Goal: Information Seeking & Learning: Check status

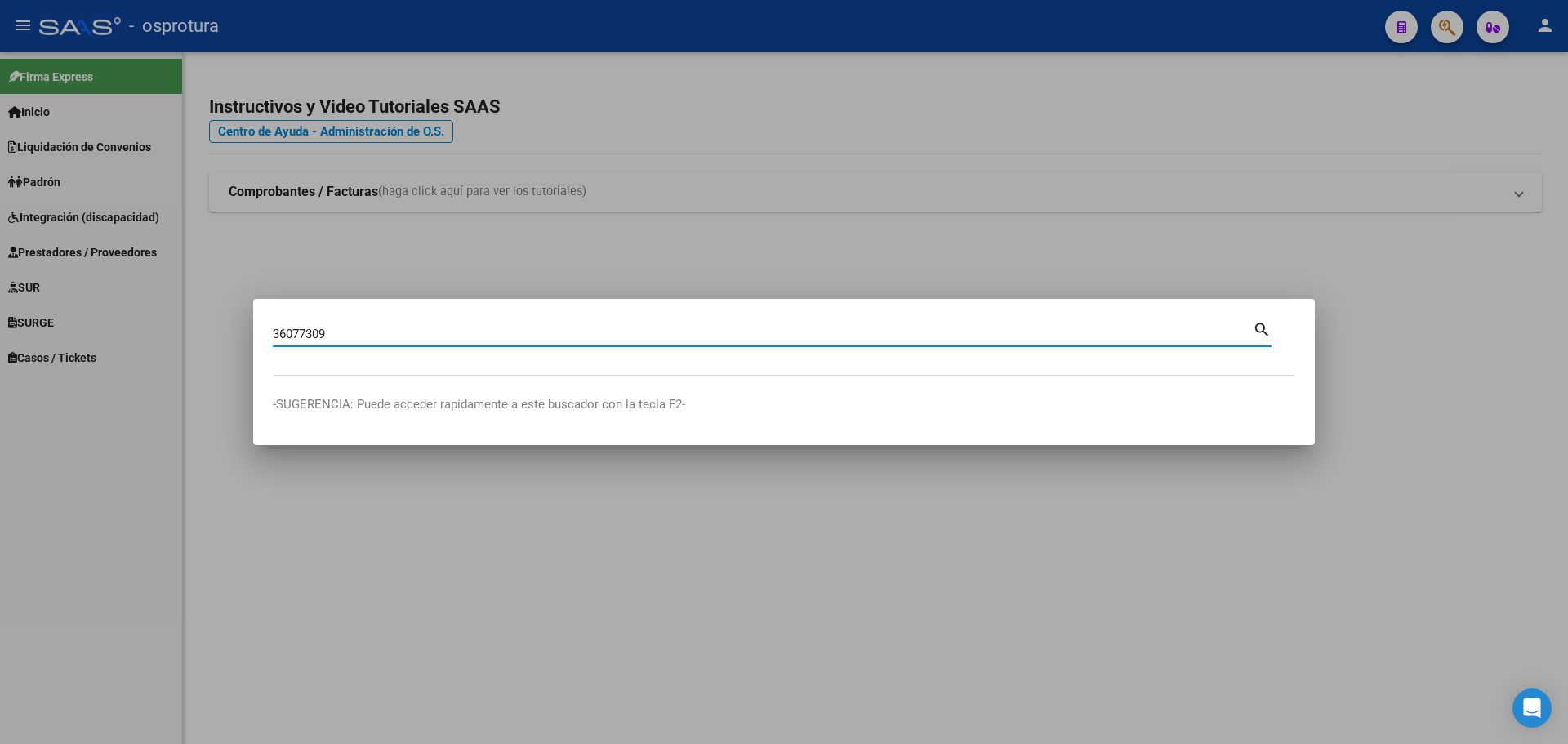
type input "36077309"
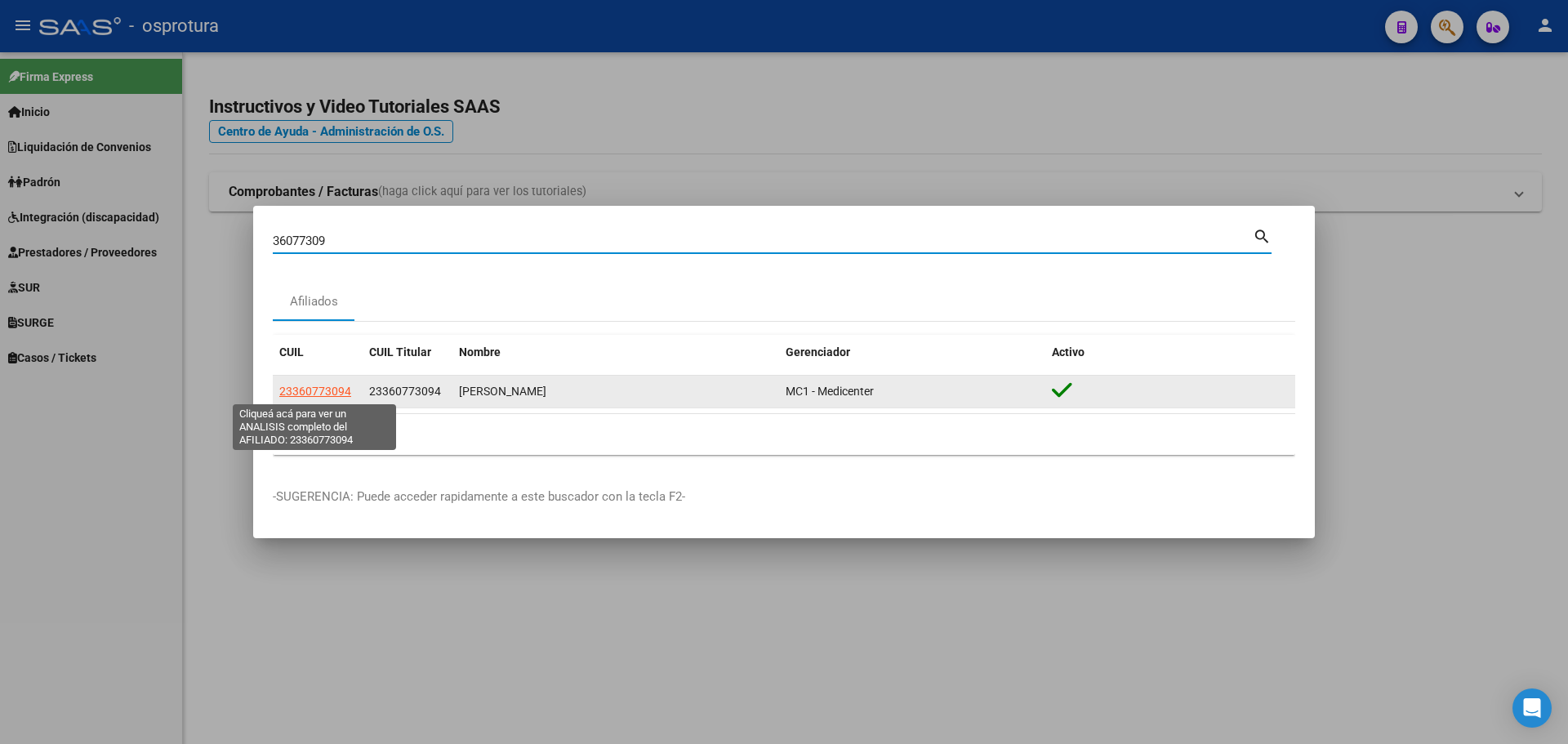
click at [324, 388] on span "23360773094" at bounding box center [315, 390] width 72 height 13
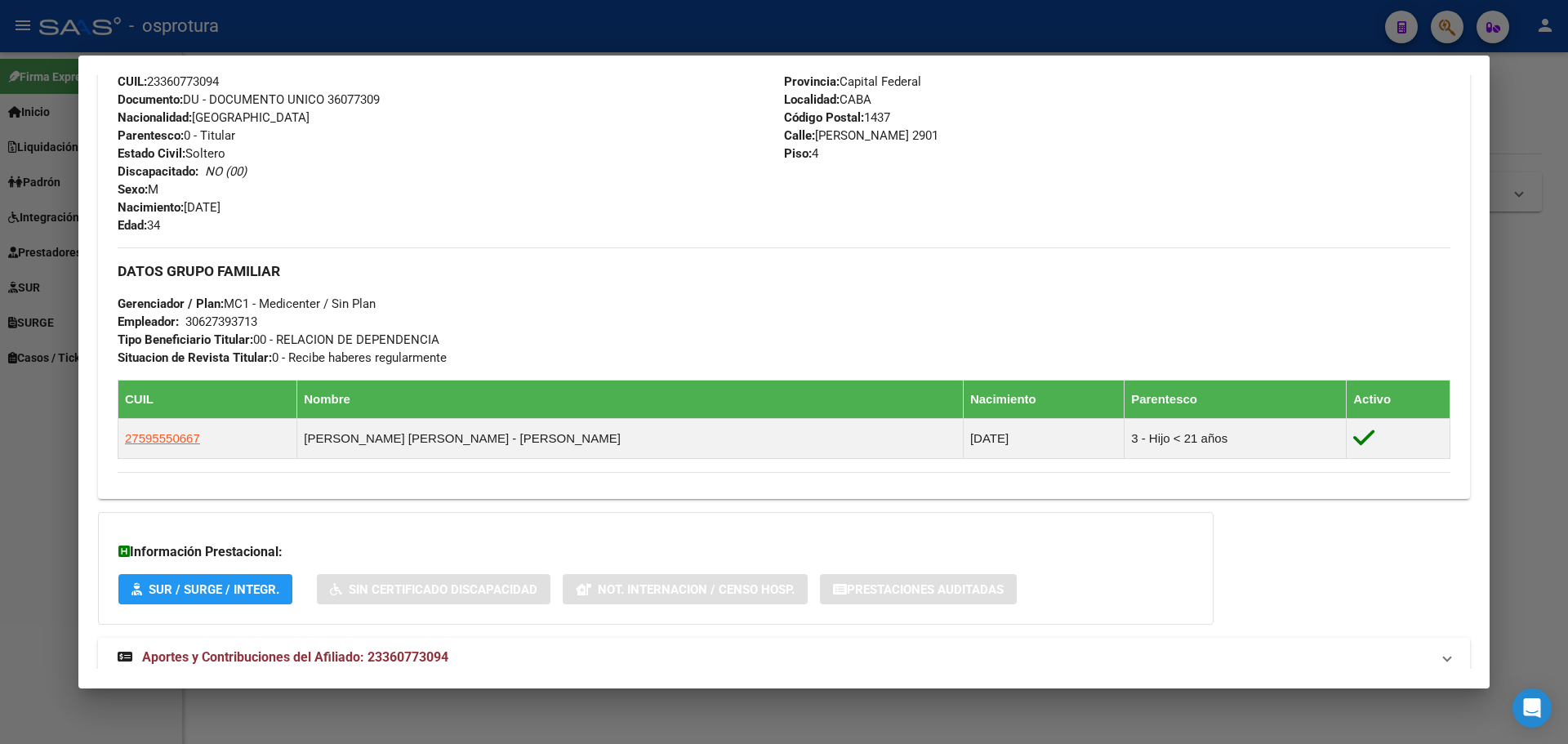
scroll to position [624, 0]
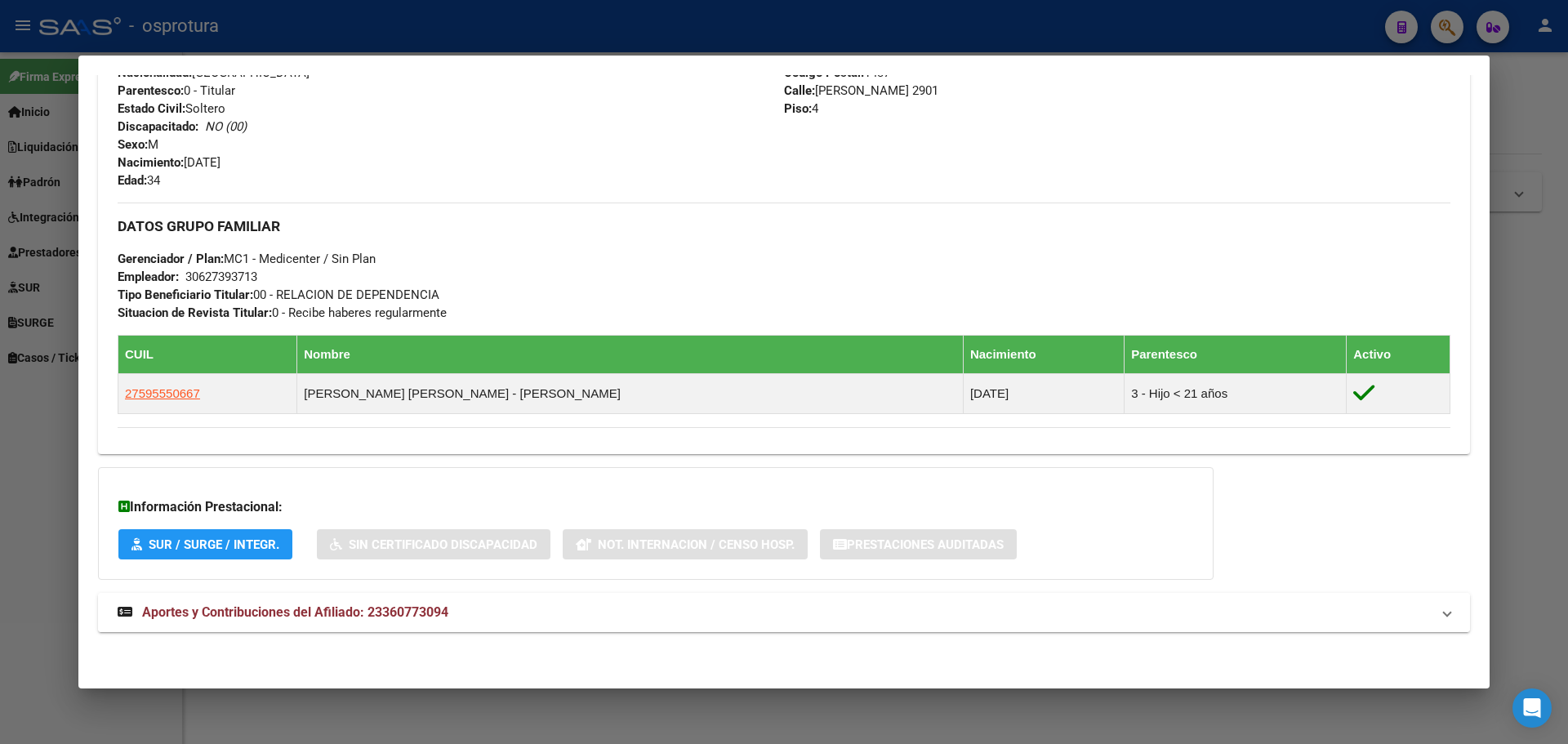
click at [436, 607] on span "Aportes y Contribuciones del Afiliado: 23360773094" at bounding box center [296, 612] width 306 height 16
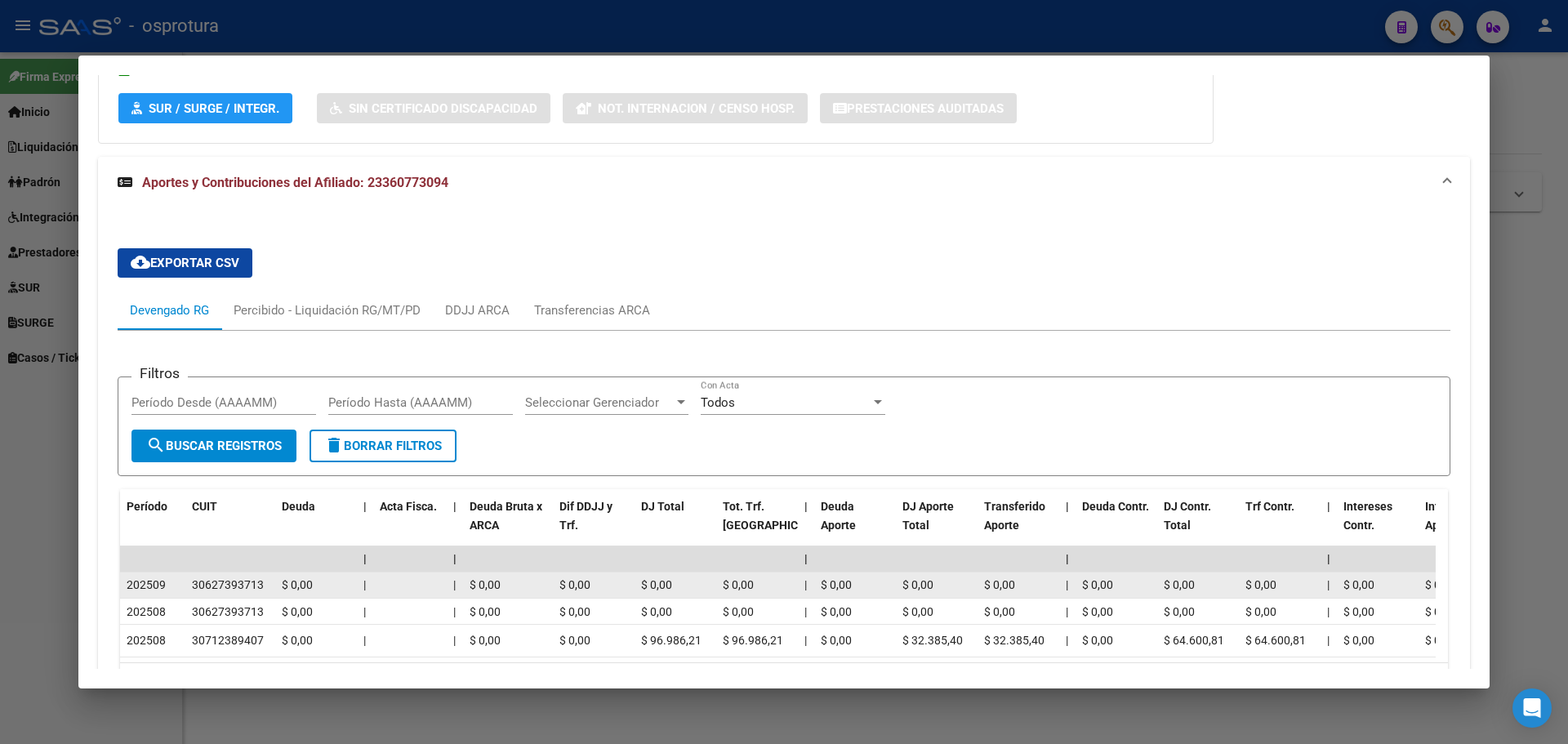
scroll to position [1128, 0]
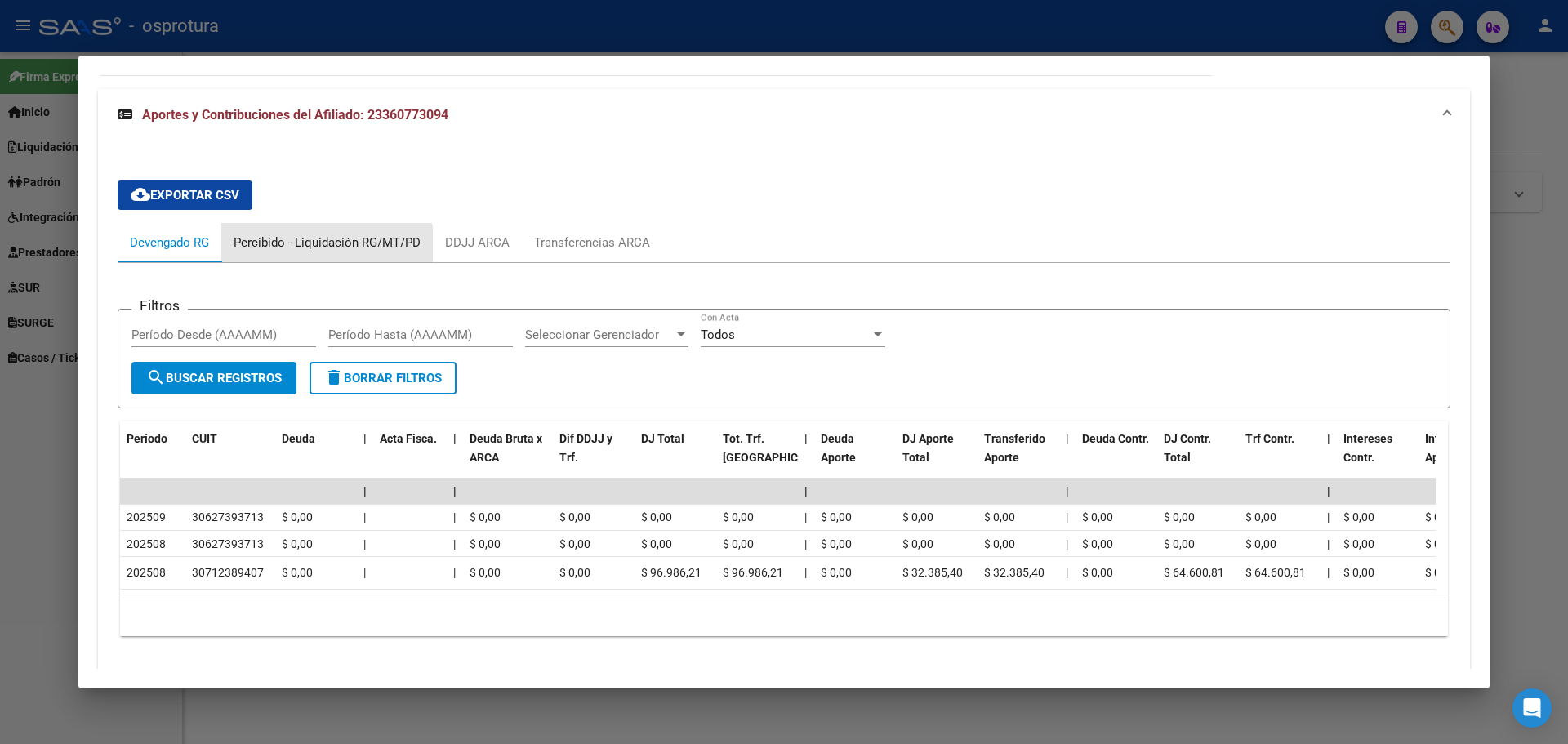
click at [315, 254] on div "Percibido - Liquidación RG/MT/PD" at bounding box center [327, 242] width 211 height 39
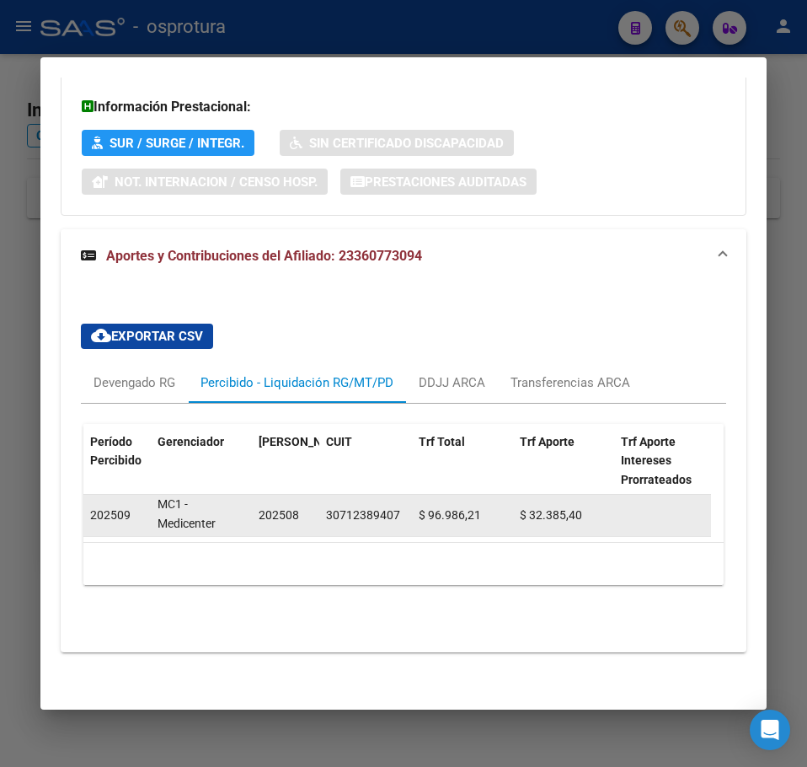
scroll to position [3, 0]
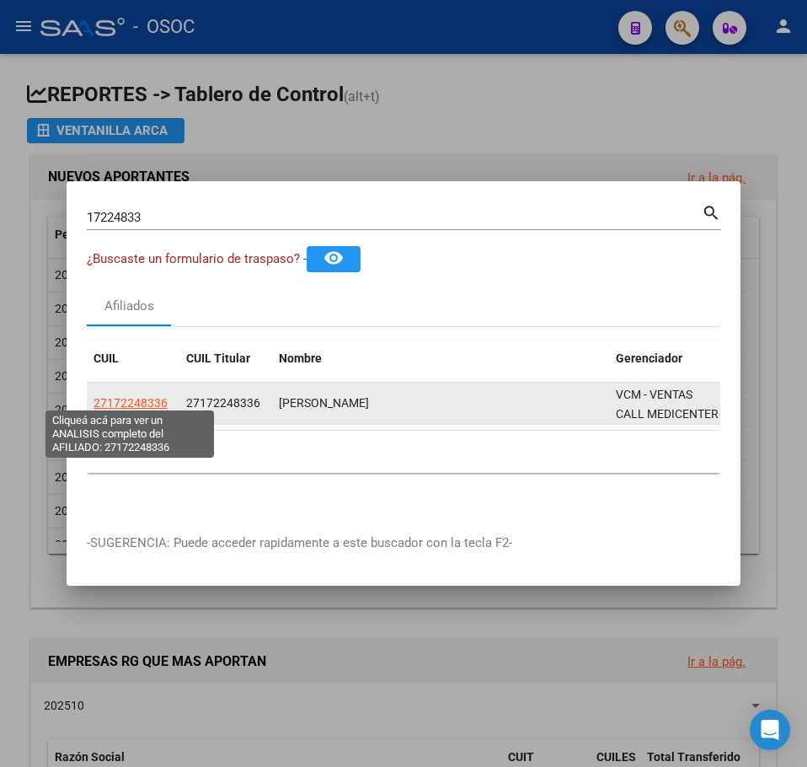
click at [108, 403] on span "27172248336" at bounding box center [131, 402] width 74 height 13
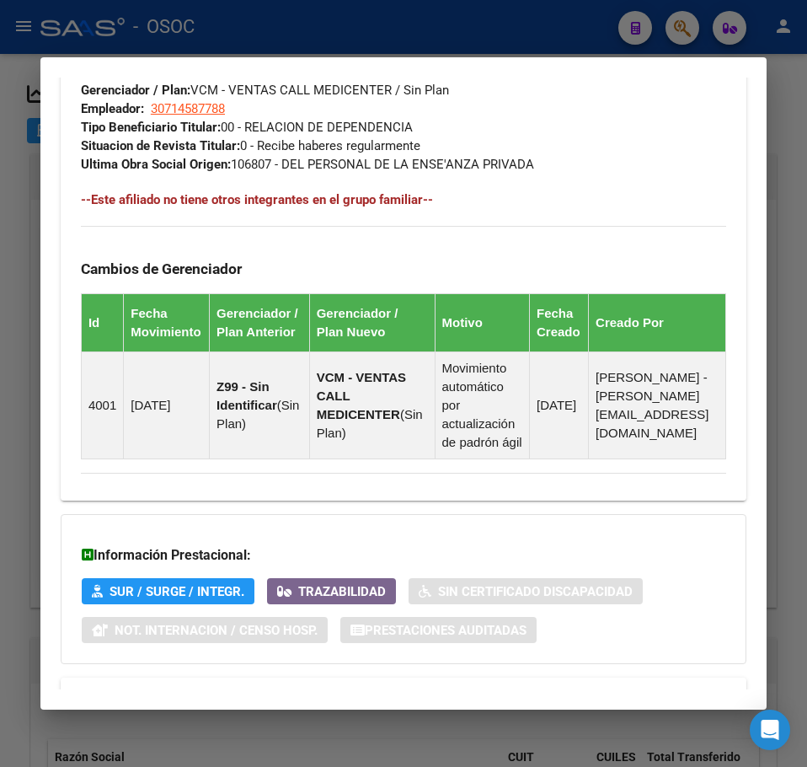
scroll to position [1134, 0]
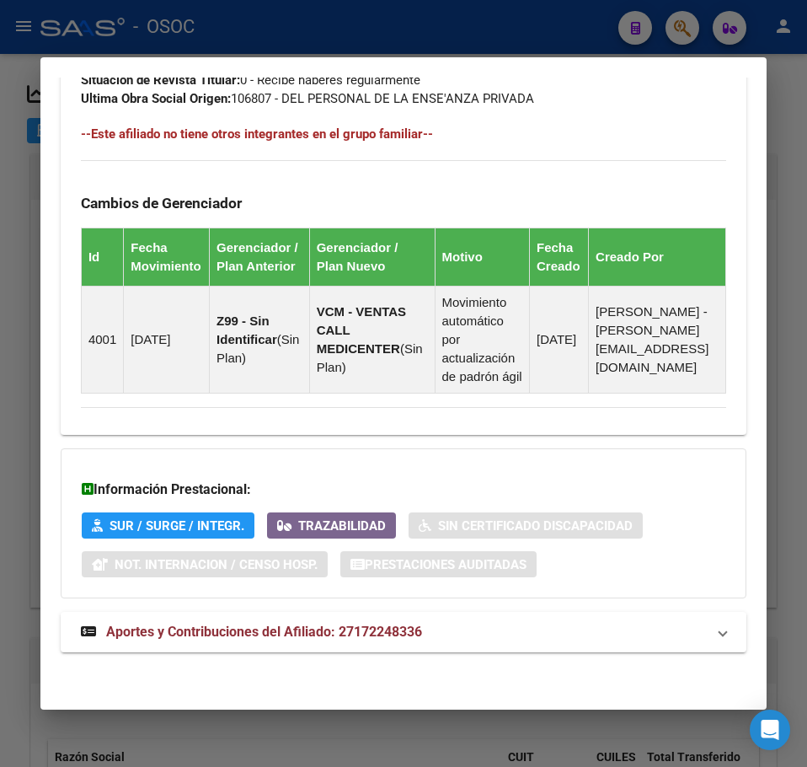
click at [241, 626] on span "Aportes y Contribuciones del Afiliado: 27172248336" at bounding box center [264, 632] width 316 height 16
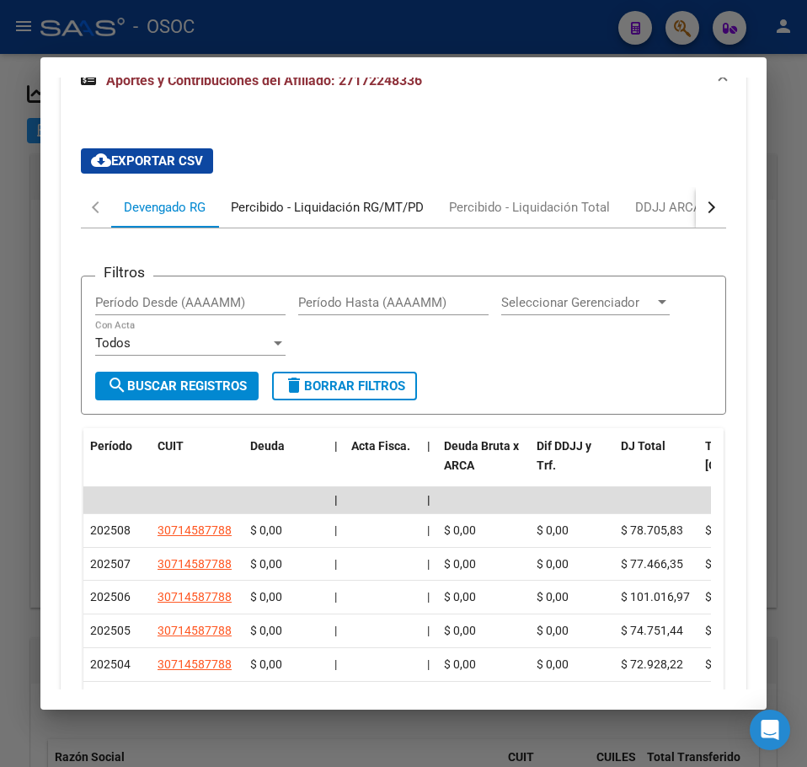
click at [253, 228] on div "Percibido - Liquidación RG/MT/PD" at bounding box center [327, 207] width 218 height 40
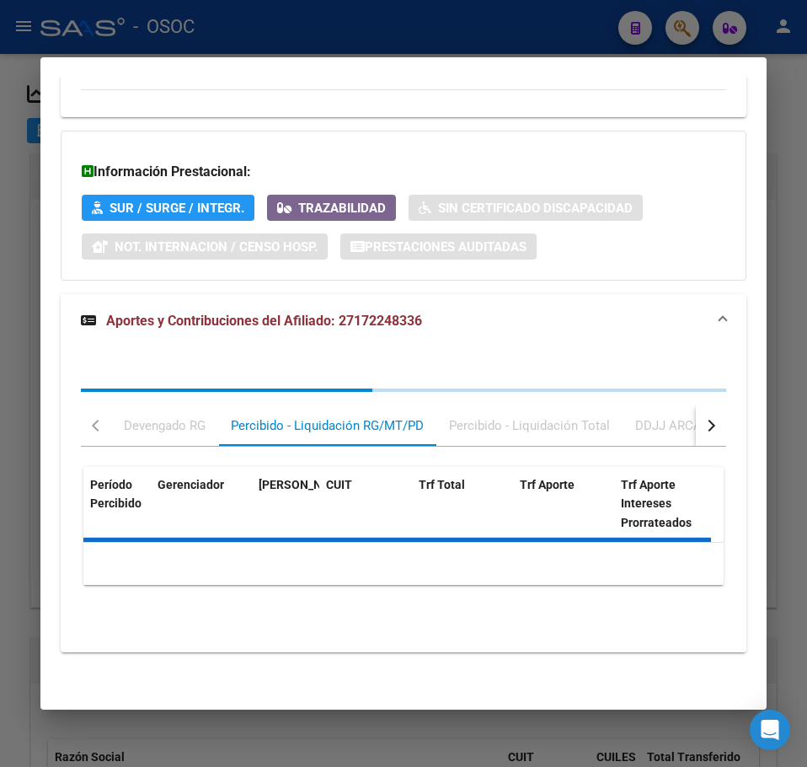
scroll to position [1655, 0]
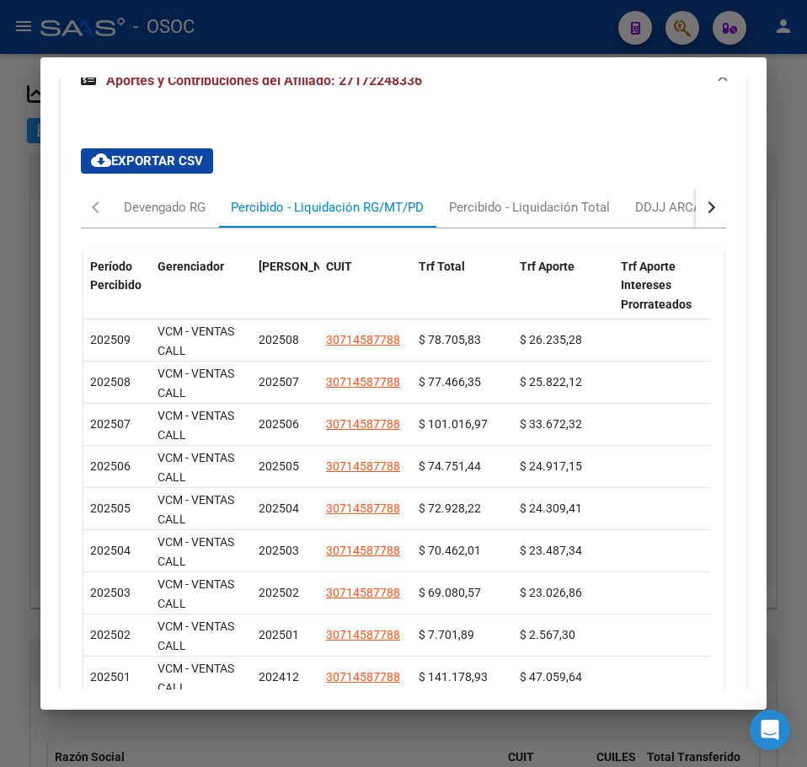
click at [23, 416] on div at bounding box center [403, 383] width 807 height 767
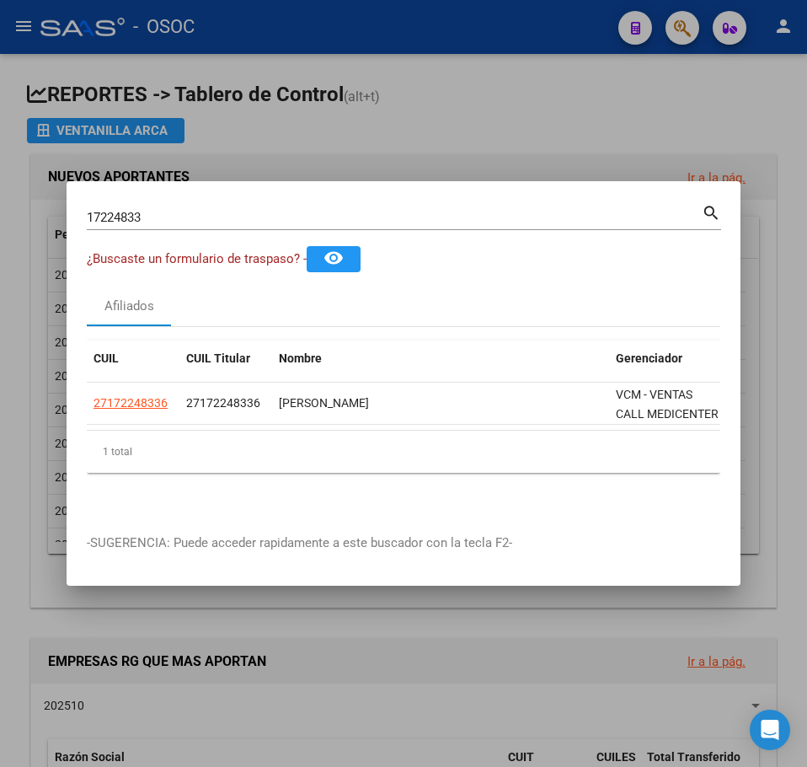
click at [306, 211] on input "17224833" at bounding box center [394, 217] width 615 height 15
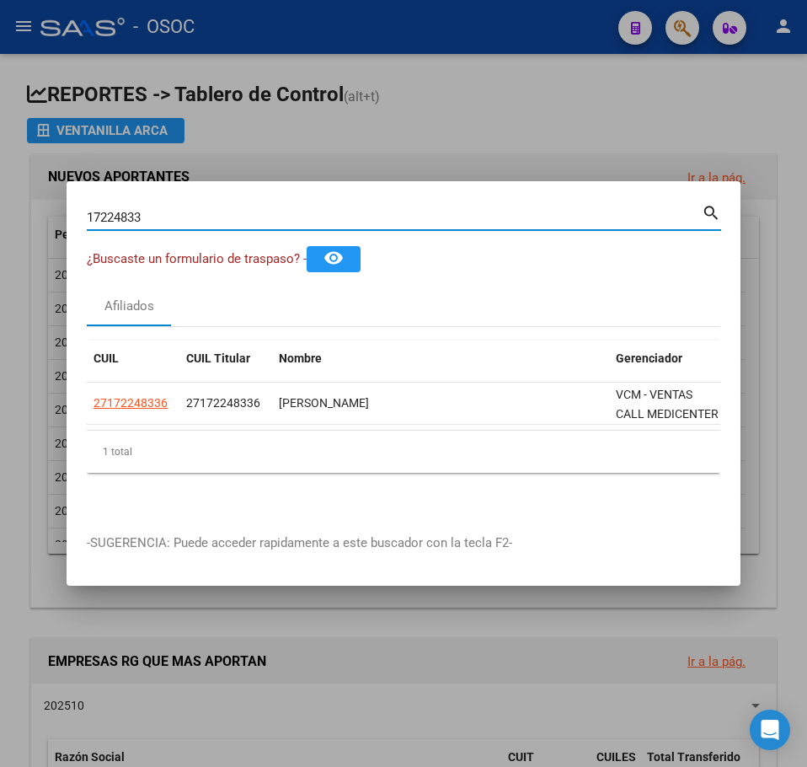
paste input "25965911"
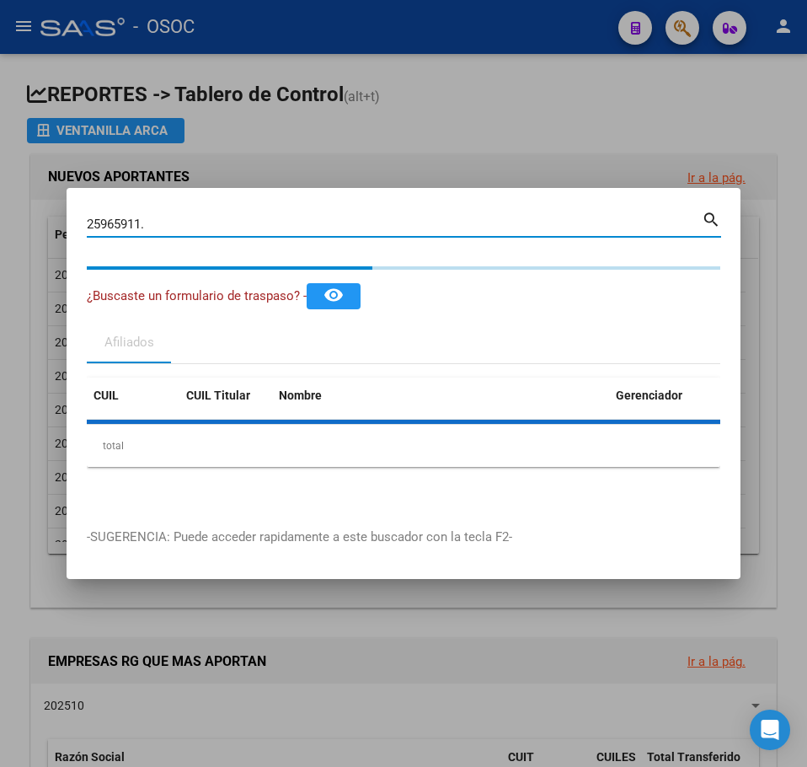
type input "25965911"
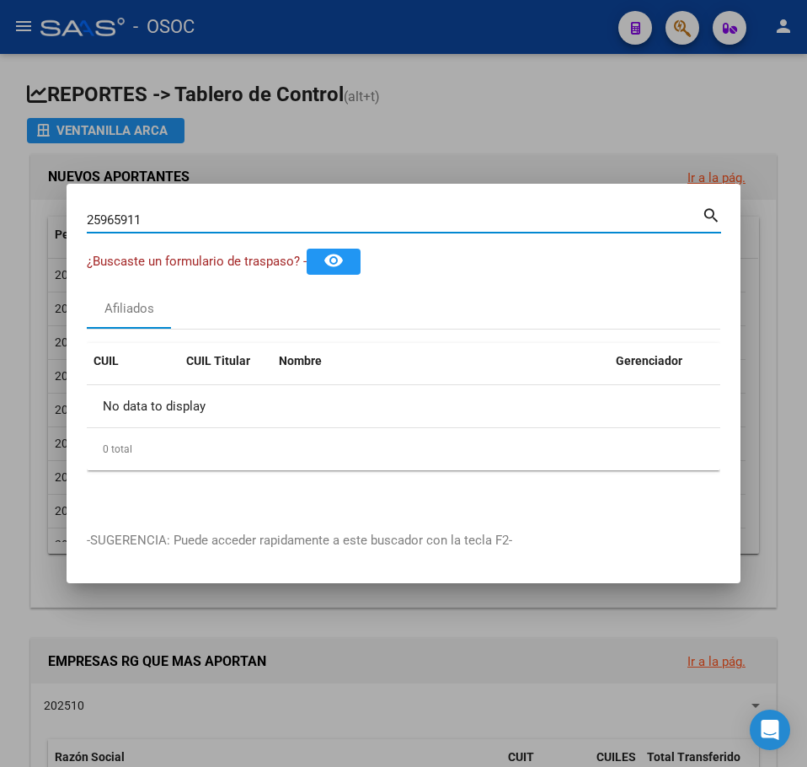
click at [200, 226] on input "25965911" at bounding box center [394, 219] width 615 height 15
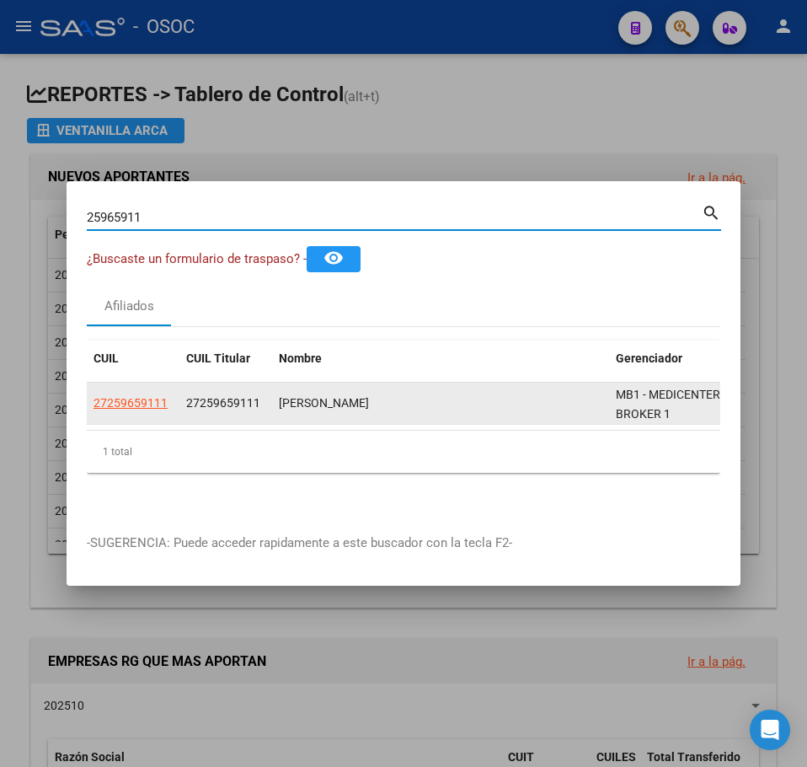
click at [130, 409] on datatable-body-cell "27259659111" at bounding box center [133, 403] width 93 height 41
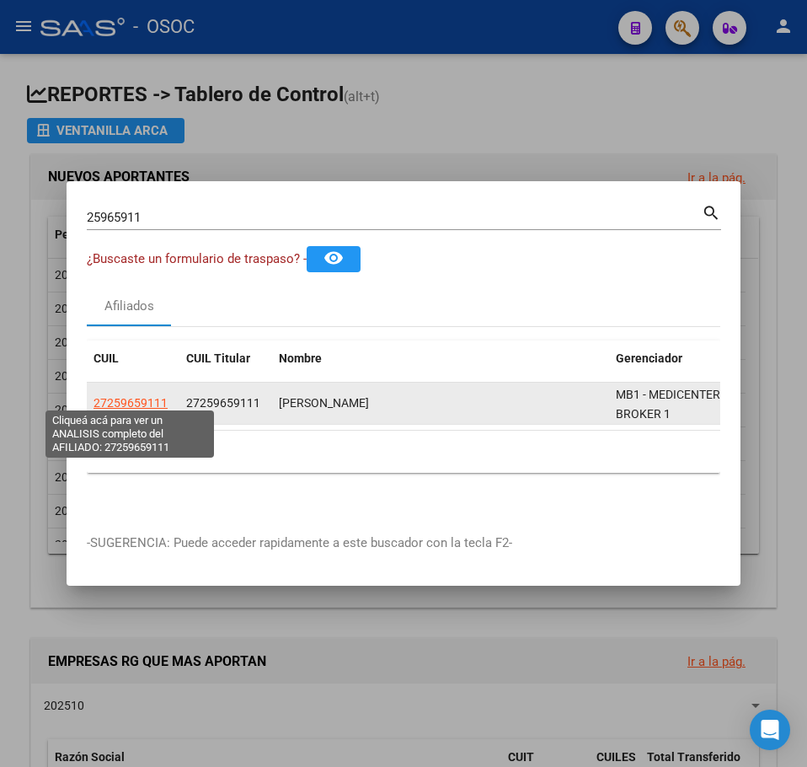
click at [130, 403] on span "27259659111" at bounding box center [131, 402] width 74 height 13
type textarea "27259659111"
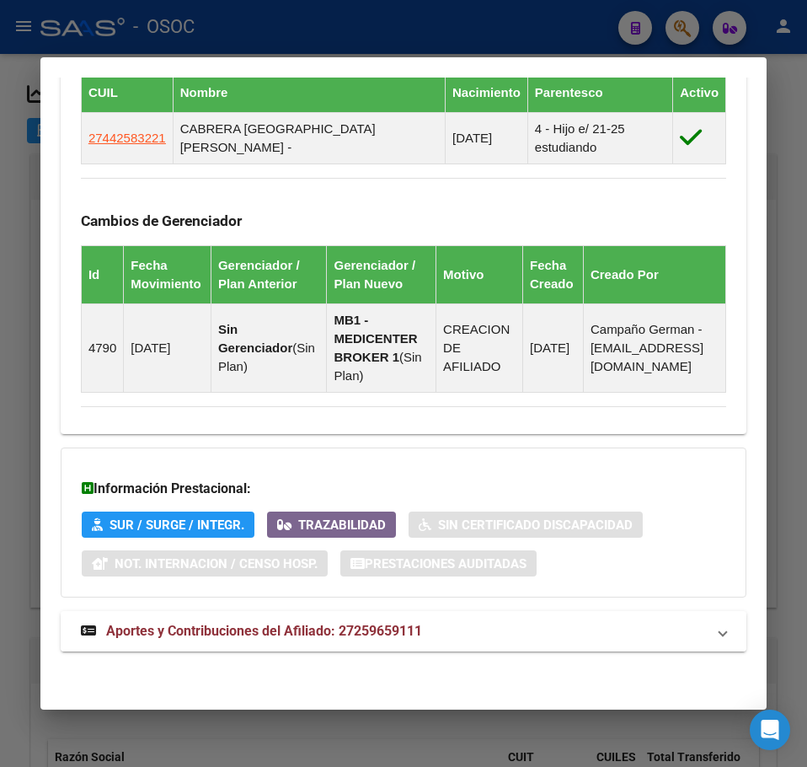
click at [228, 630] on span "Aportes y Contribuciones del Afiliado: 27259659111" at bounding box center [264, 631] width 316 height 16
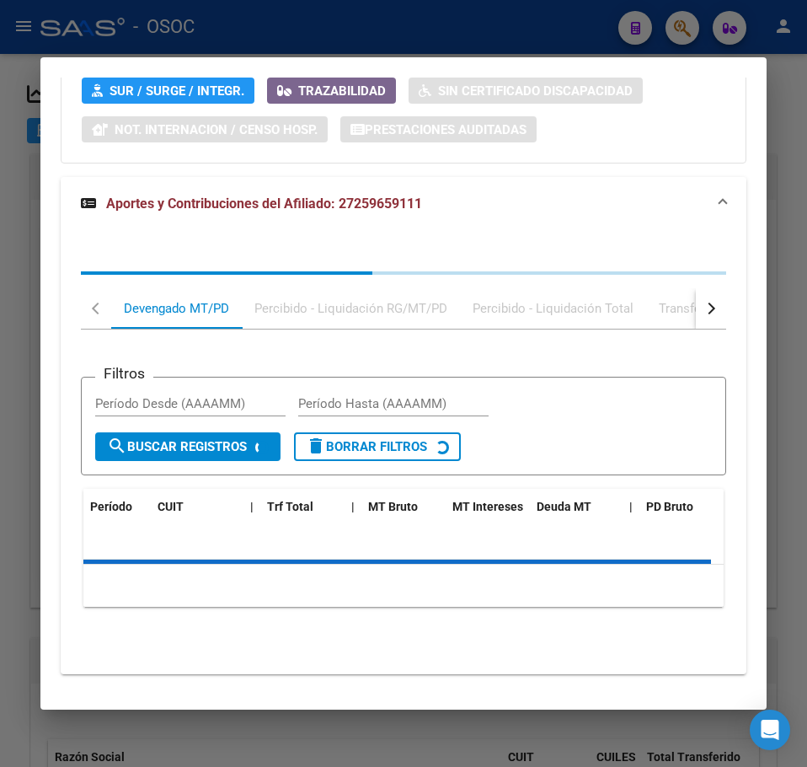
scroll to position [1590, 0]
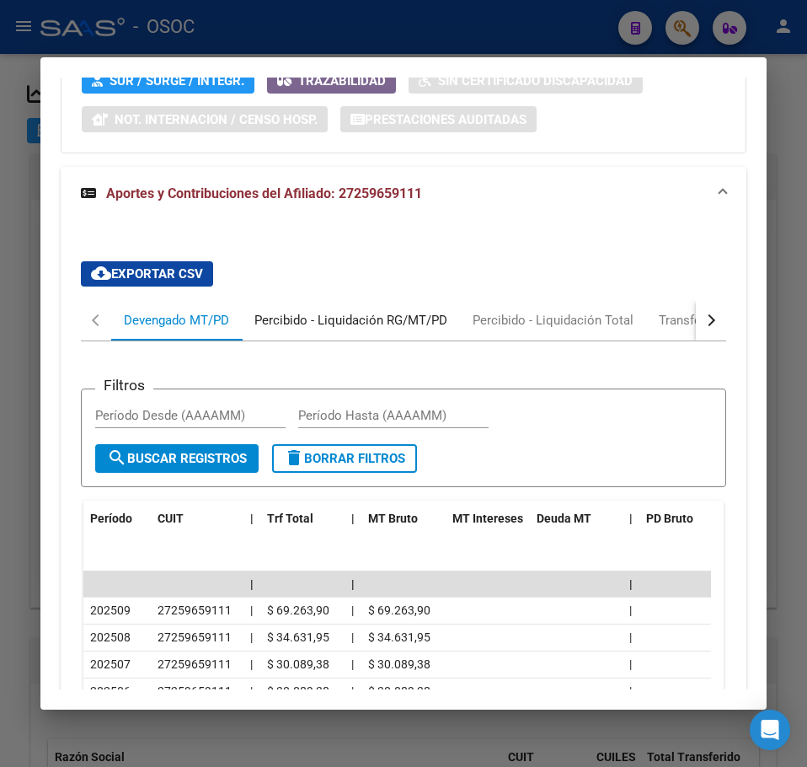
click at [285, 330] on div "Percibido - Liquidación RG/MT/PD" at bounding box center [351, 320] width 193 height 19
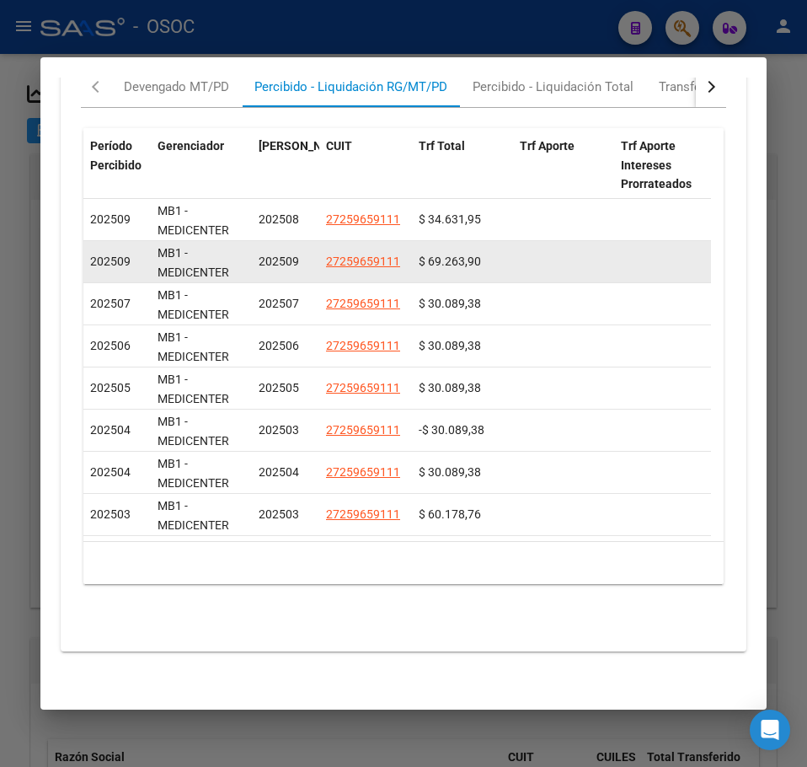
scroll to position [1845, 0]
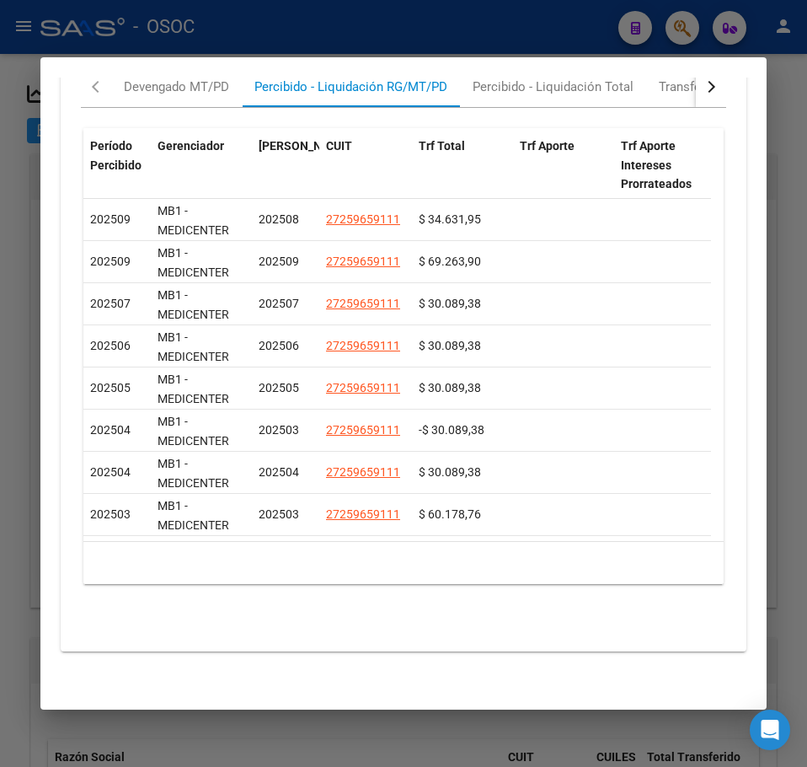
click at [21, 244] on div at bounding box center [403, 383] width 807 height 767
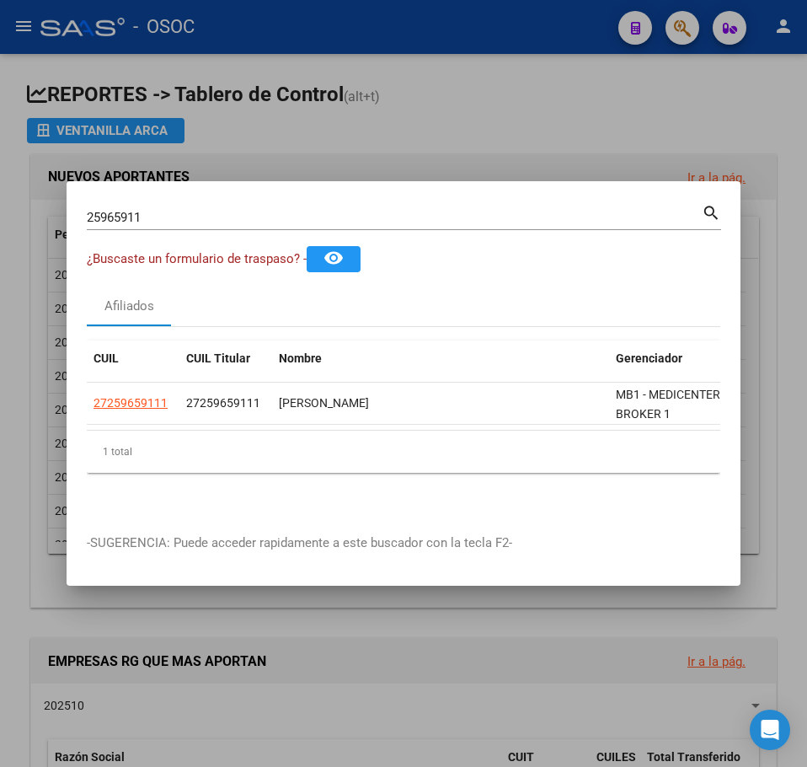
click at [153, 231] on div "25965911 Buscar (apellido, dni, cuil, nro traspaso, cuit, obra social) search" at bounding box center [404, 223] width 635 height 45
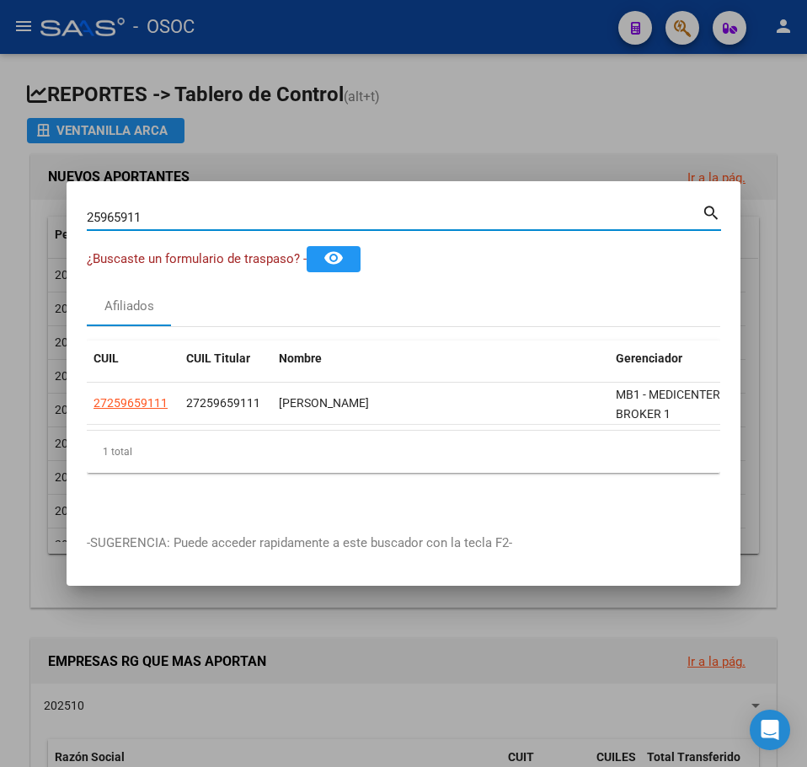
click at [157, 210] on input "25965911" at bounding box center [394, 217] width 615 height 15
paste input "4718498"
type input "24718498"
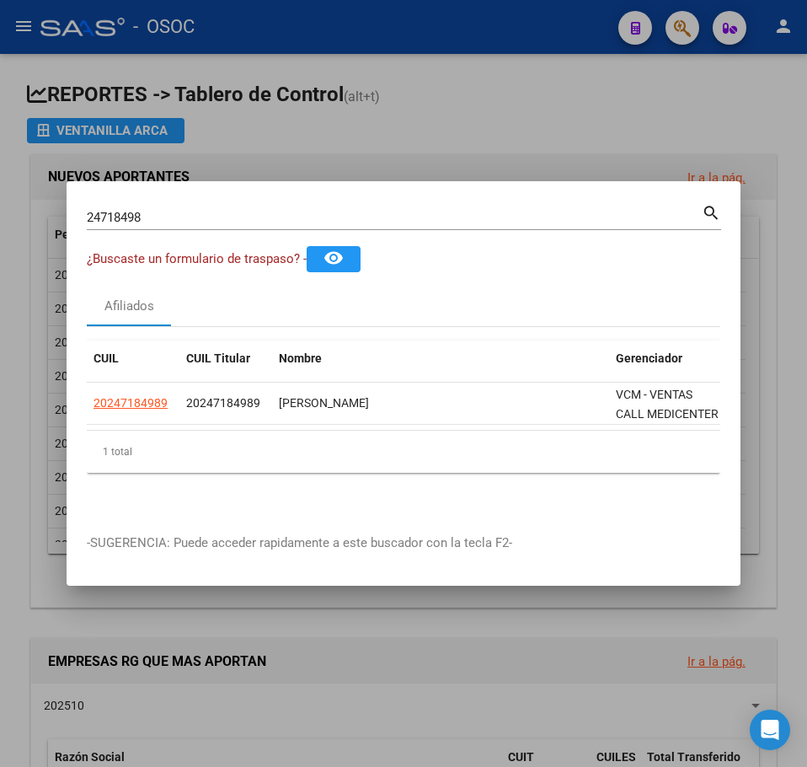
click at [86, 398] on mat-dialog-content "24718498 Buscar (apellido, dni, cuil, nro traspaso, cuit, obra social) search ¿…" at bounding box center [404, 357] width 674 height 312
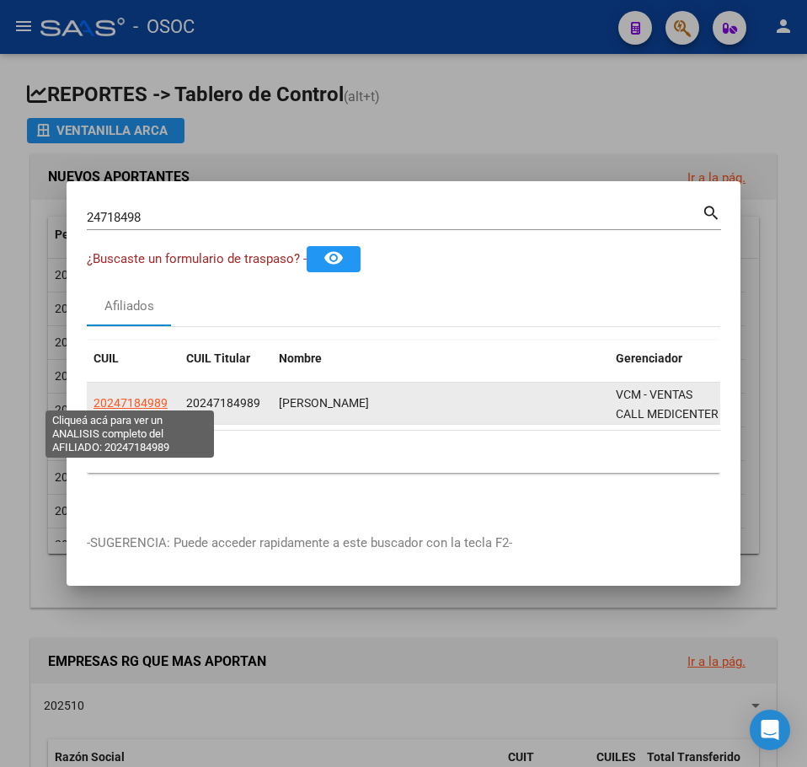
click at [114, 401] on span "20247184989" at bounding box center [131, 402] width 74 height 13
type textarea "20247184989"
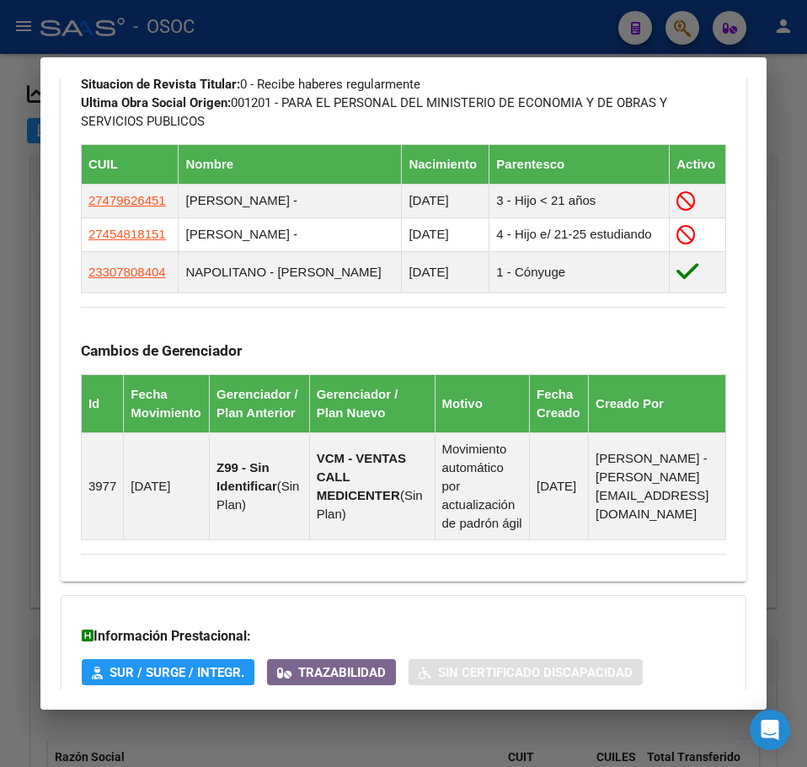
scroll to position [1278, 0]
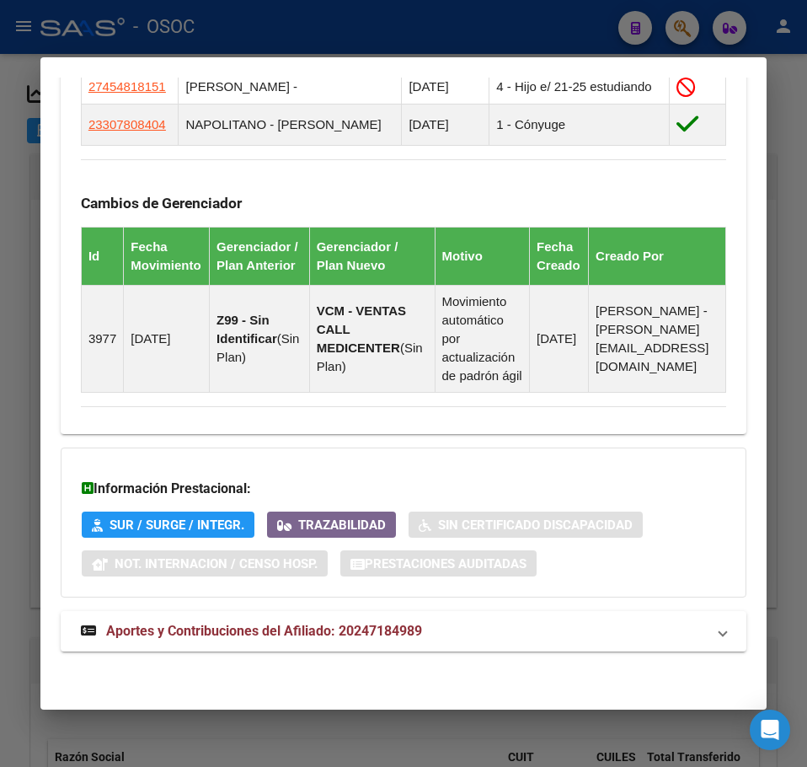
click at [243, 614] on mat-expansion-panel-header "Aportes y Contribuciones del Afiliado: 20247184989" at bounding box center [404, 631] width 686 height 40
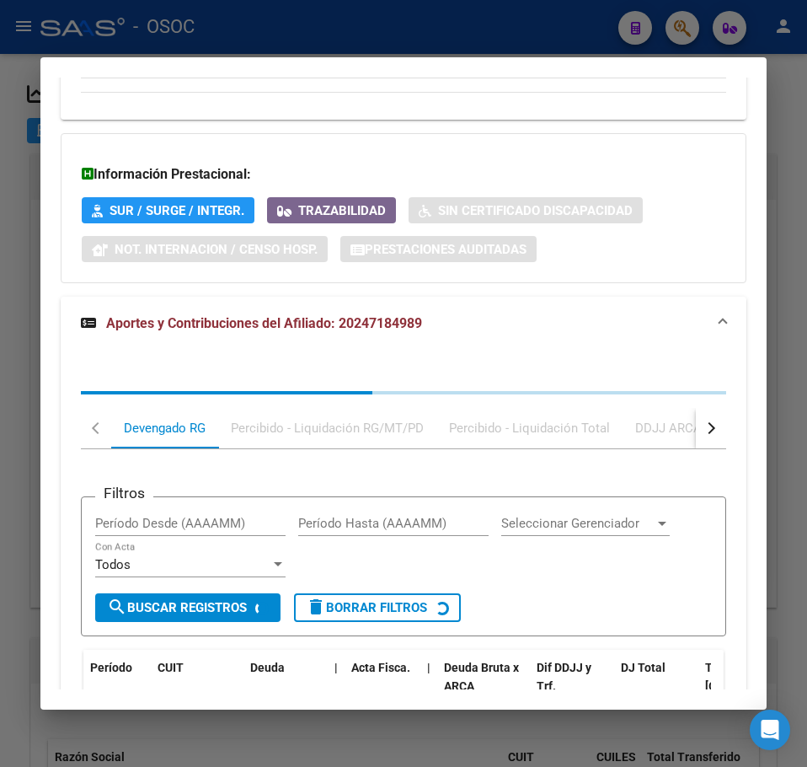
scroll to position [1763, 0]
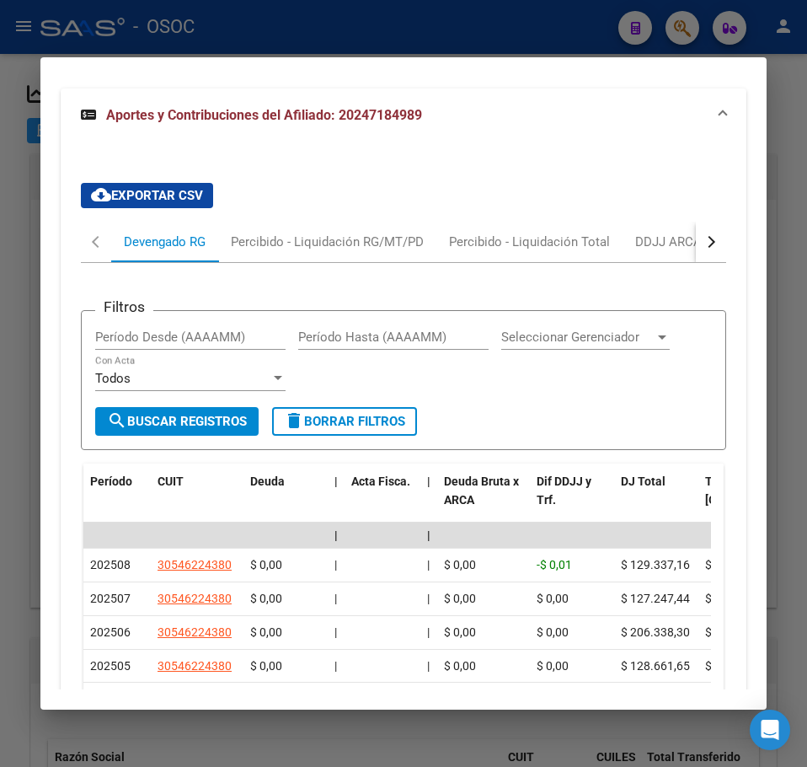
click at [281, 308] on div "Filtros Período Desde (AAAAMM) Período Hasta (AAAAMM) Seleccionar Gerenciador S…" at bounding box center [404, 618] width 646 height 710
click at [281, 262] on div "Percibido - Liquidación RG/MT/PD" at bounding box center [327, 242] width 218 height 40
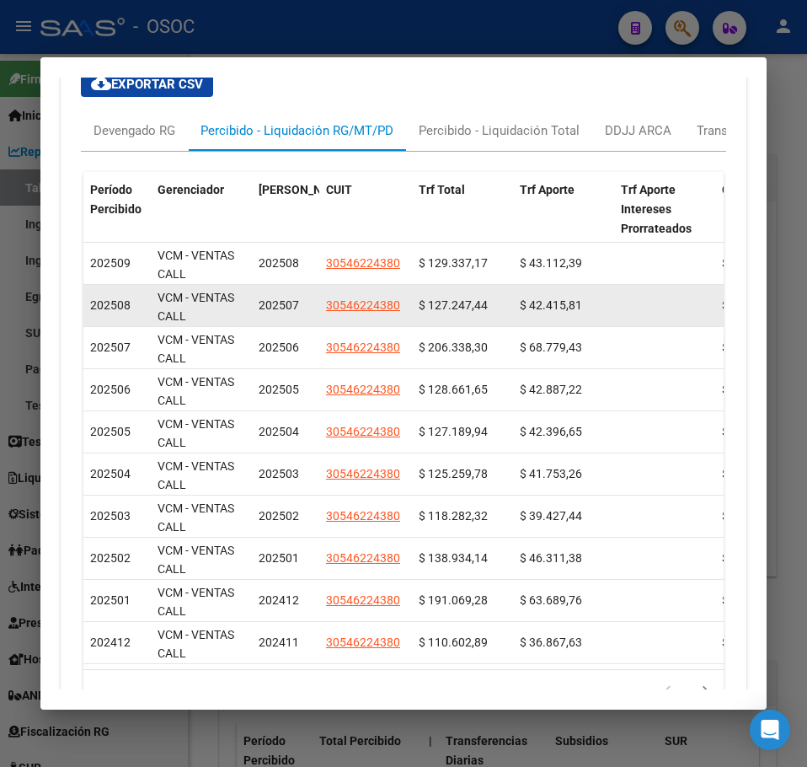
scroll to position [1652, 0]
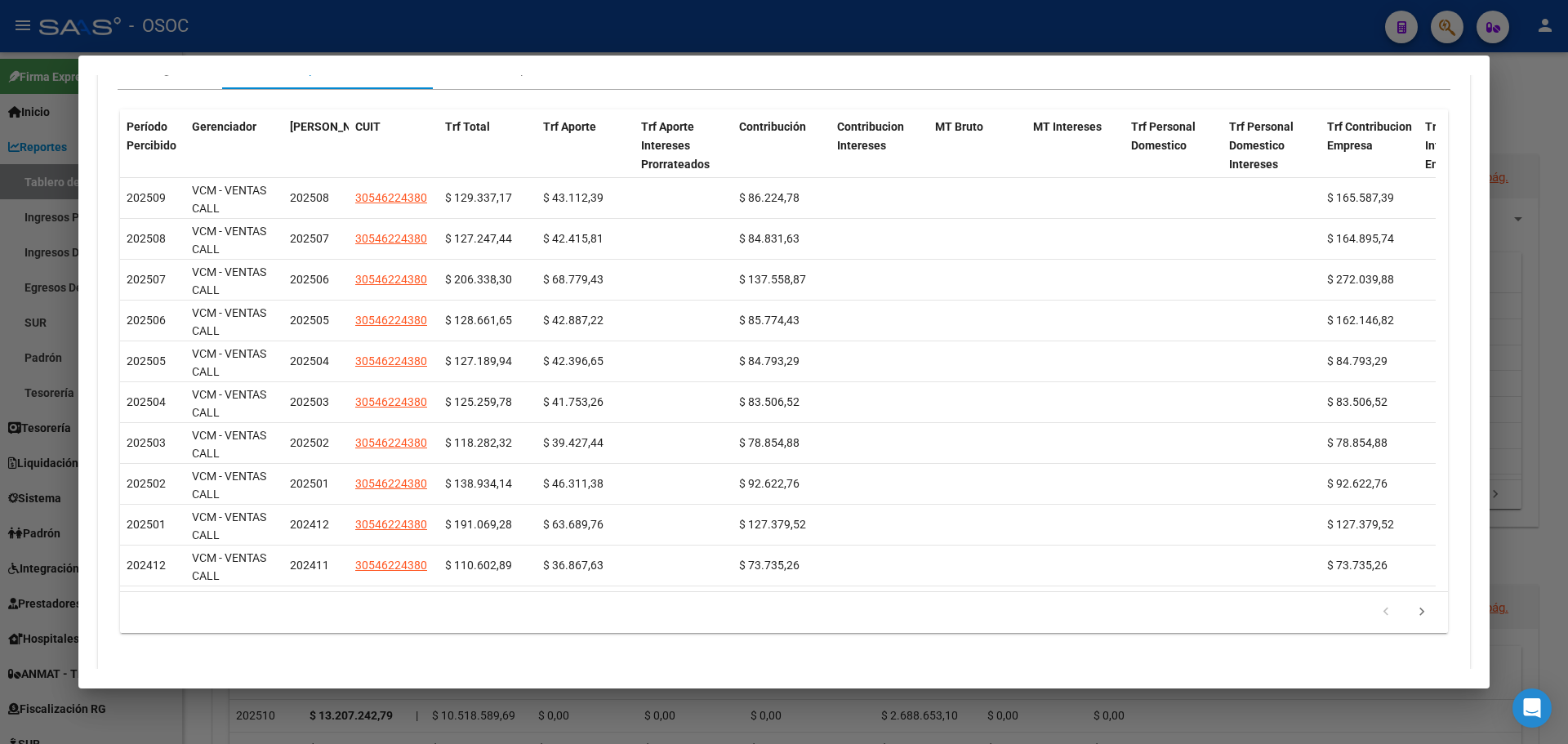
click at [18, 219] on div at bounding box center [784, 372] width 1568 height 744
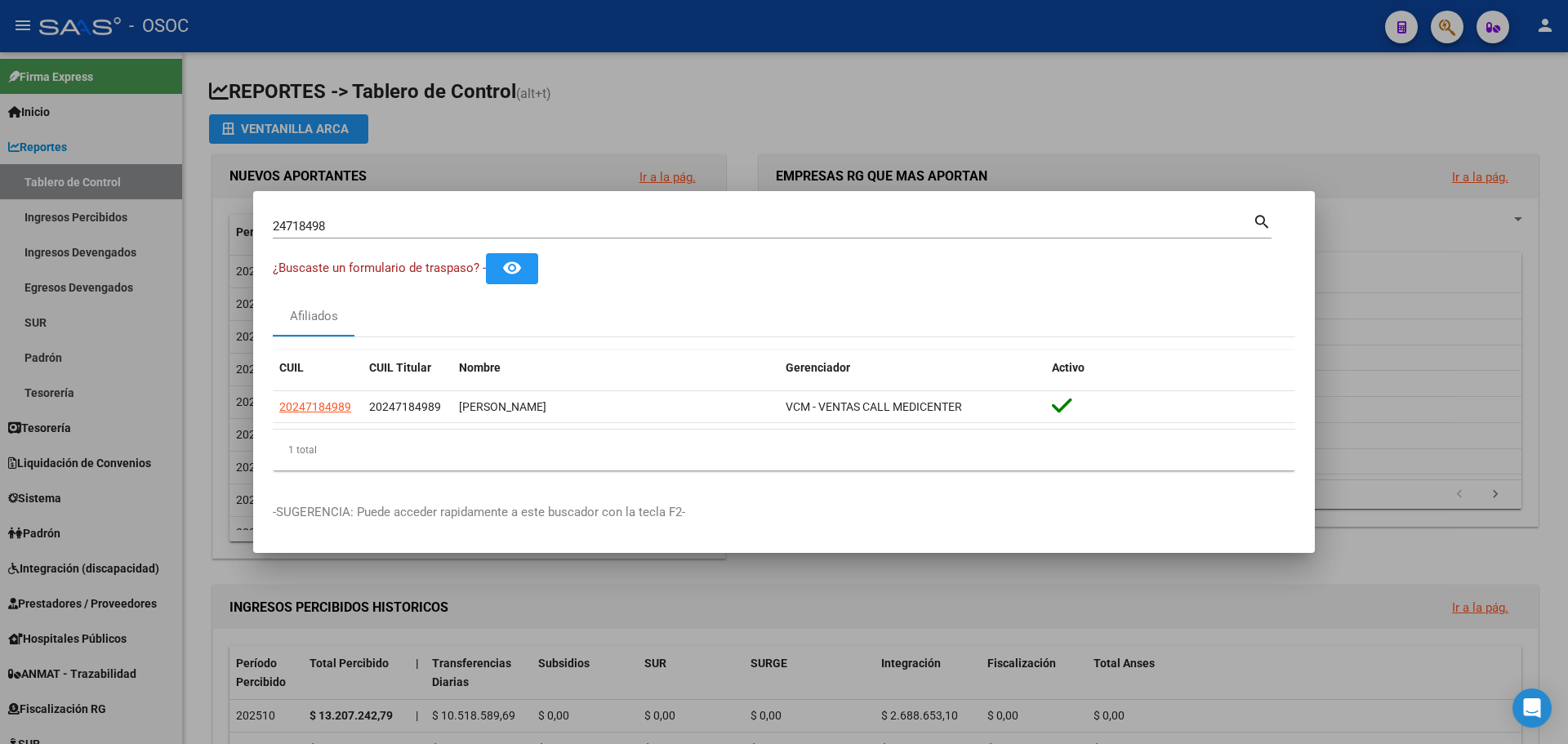
click at [781, 132] on div at bounding box center [784, 372] width 1568 height 744
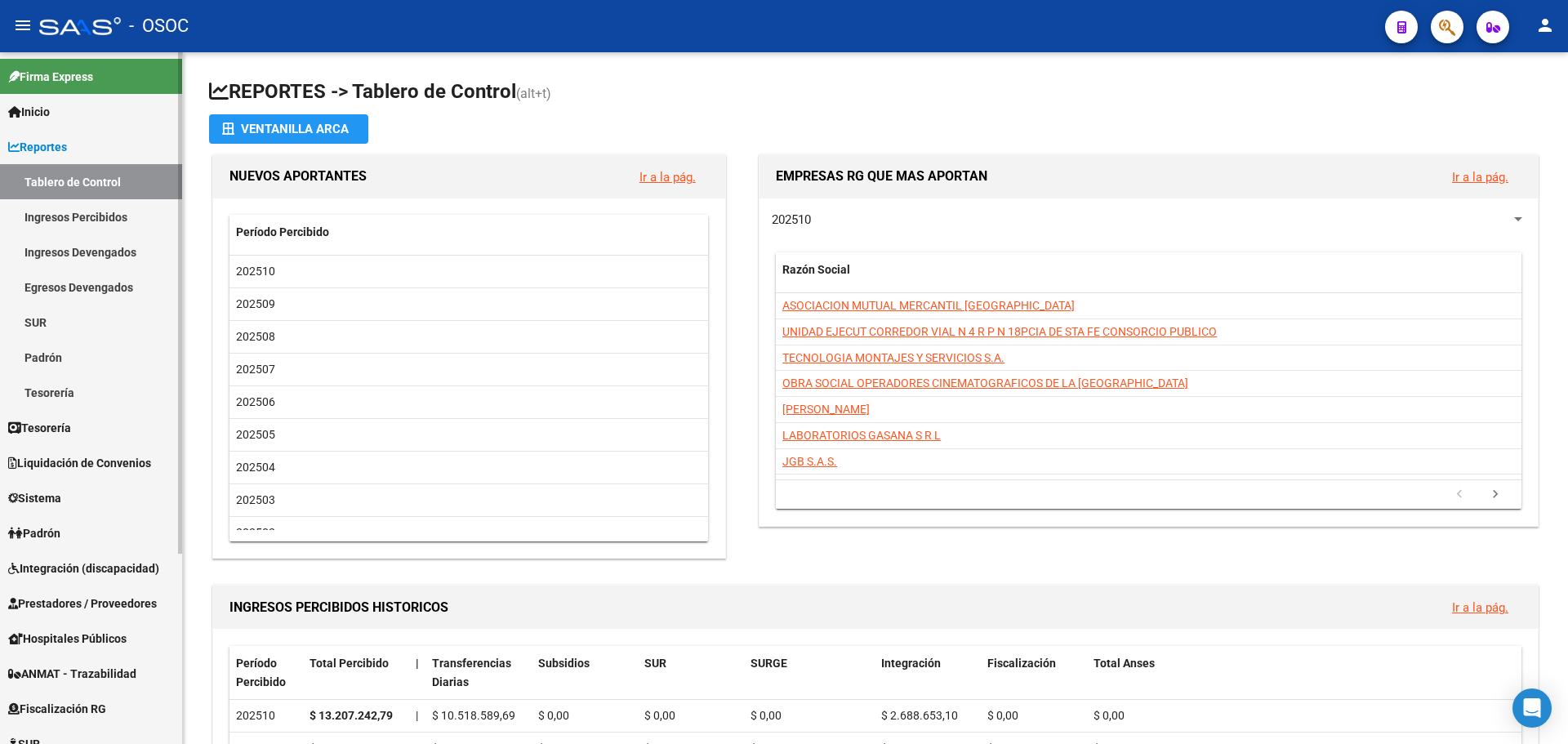
click at [110, 214] on link "Ingresos Percibidos" at bounding box center [91, 217] width 182 height 35
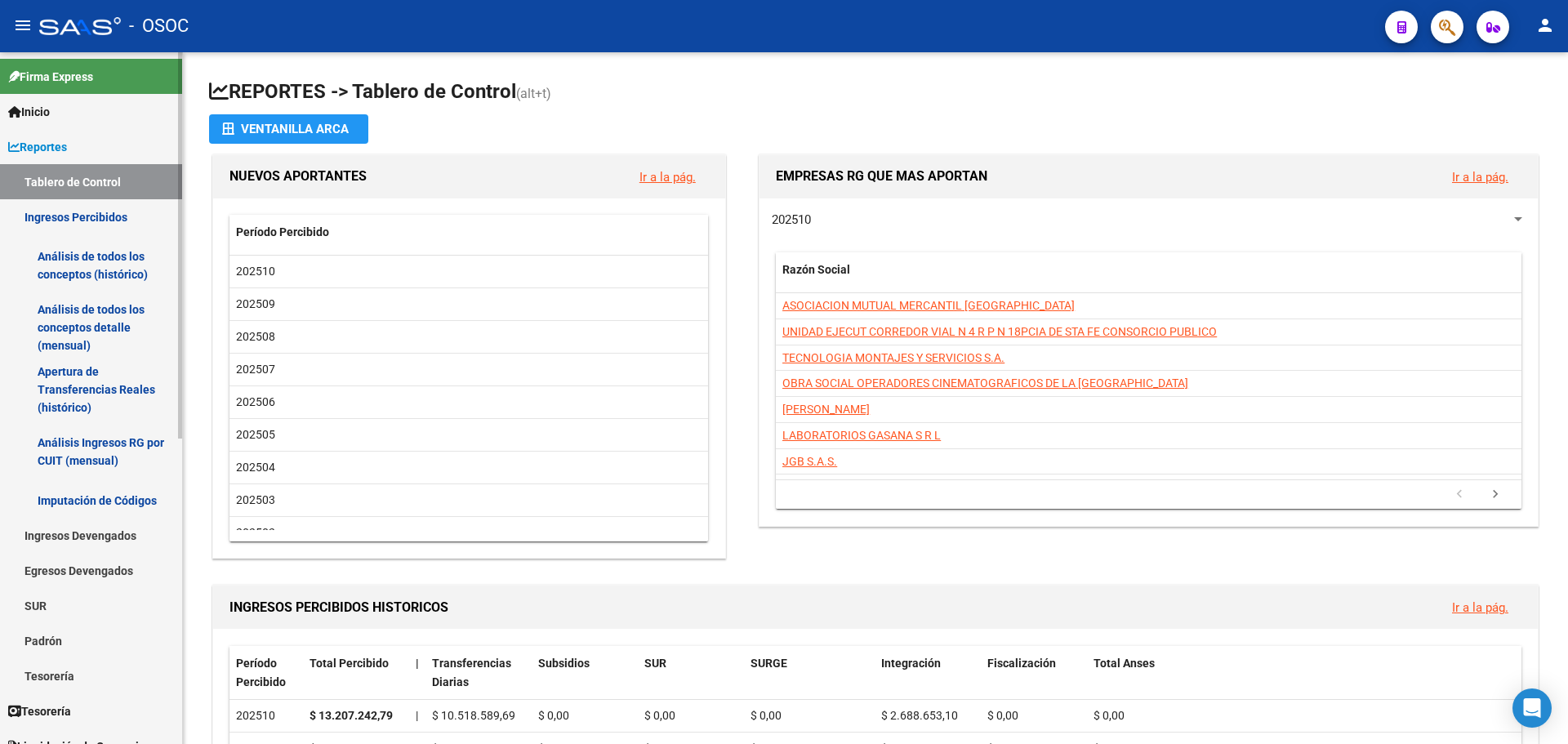
click at [109, 213] on link "Ingresos Percibidos" at bounding box center [91, 217] width 182 height 35
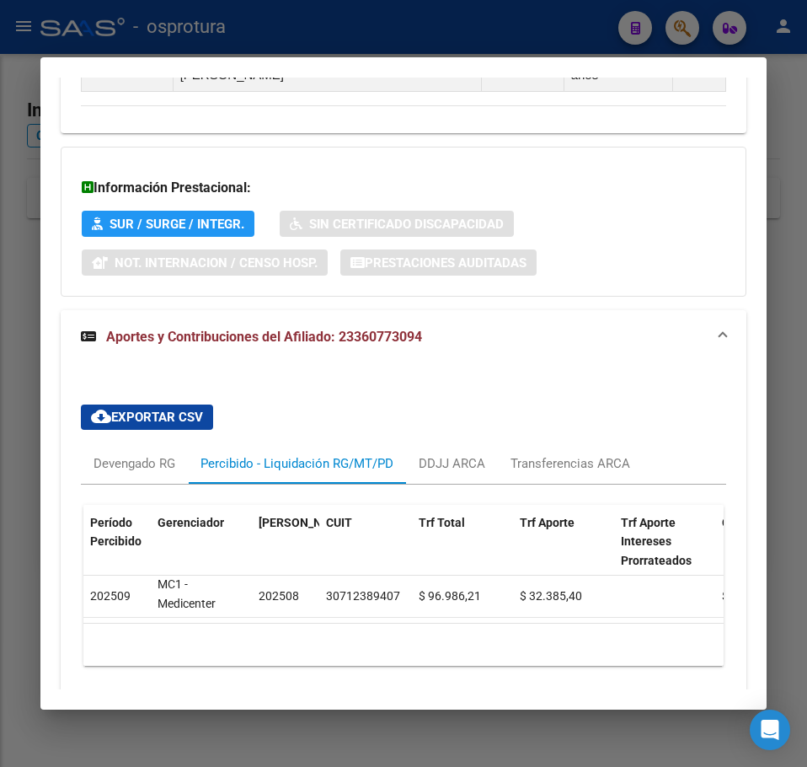
scroll to position [1212, 0]
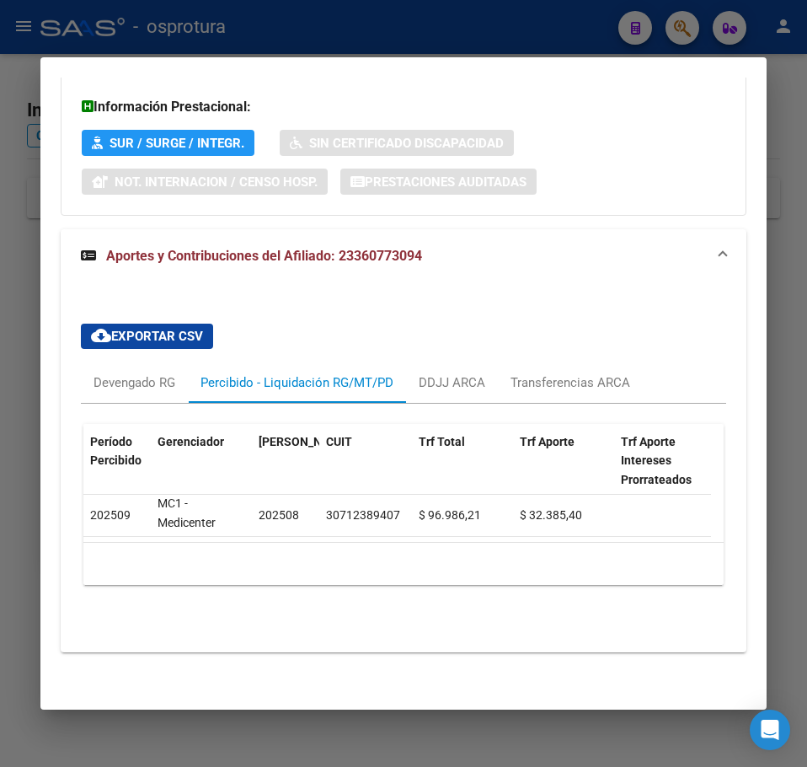
drag, startPoint x: 50, startPoint y: 335, endPoint x: 20, endPoint y: 334, distance: 29.5
click at [47, 335] on mat-dialog-content "Análisis Afiliado - CUIL: 23360773094 DATOS PADRÓN ÁGIL: [PERSON_NAME] | ACTIVO…" at bounding box center [403, 384] width 726 height 612
click at [20, 334] on div at bounding box center [403, 383] width 807 height 767
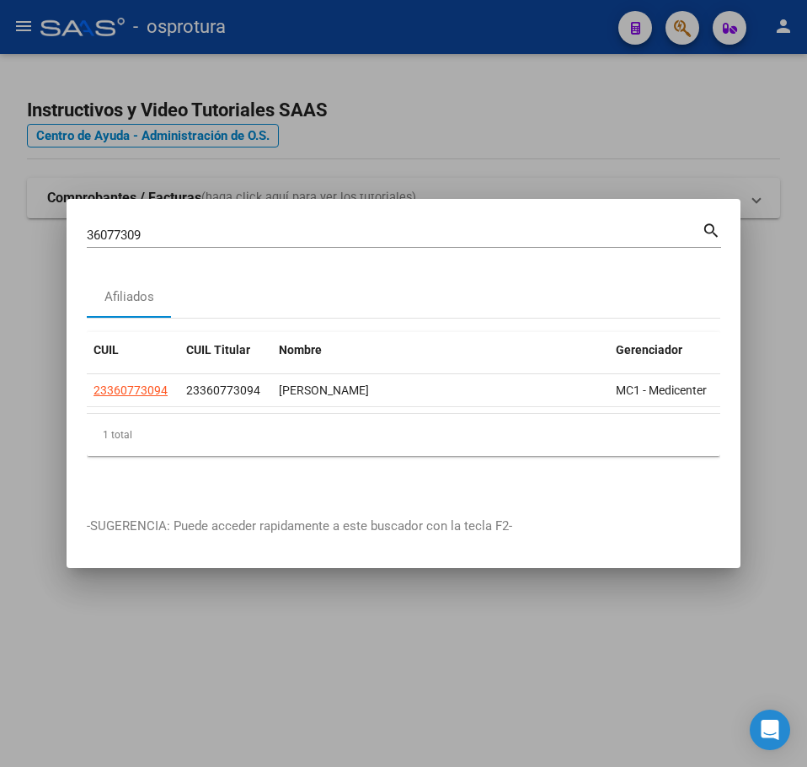
click at [191, 235] on input "36077309" at bounding box center [394, 235] width 615 height 15
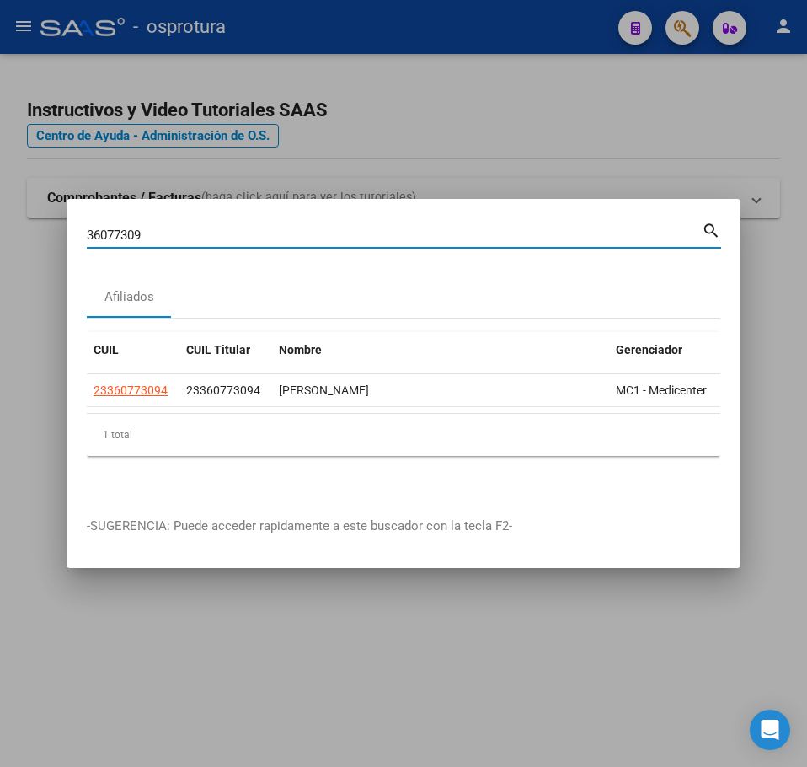
paste input "9188142"
type input "39188142"
